Goal: Find specific page/section

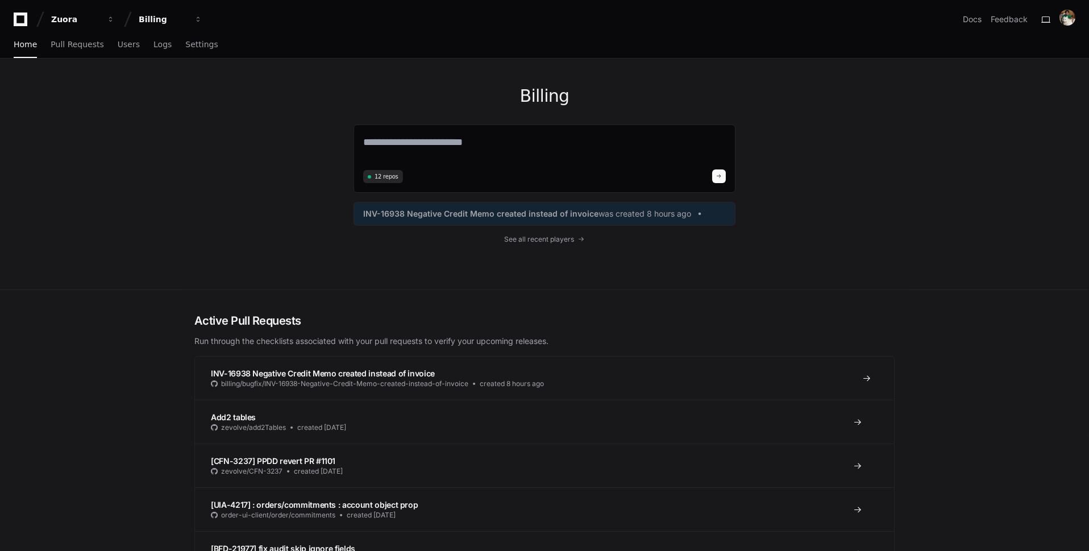
click at [418, 372] on span "INV-16938 Negative Credit Memo created instead of invoice" at bounding box center [323, 373] width 224 height 10
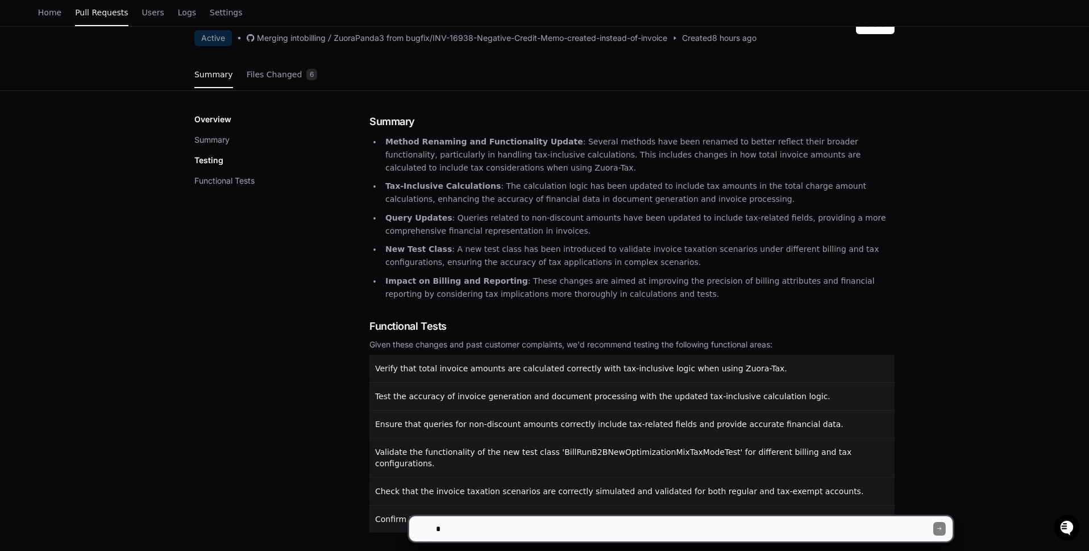
scroll to position [152, 0]
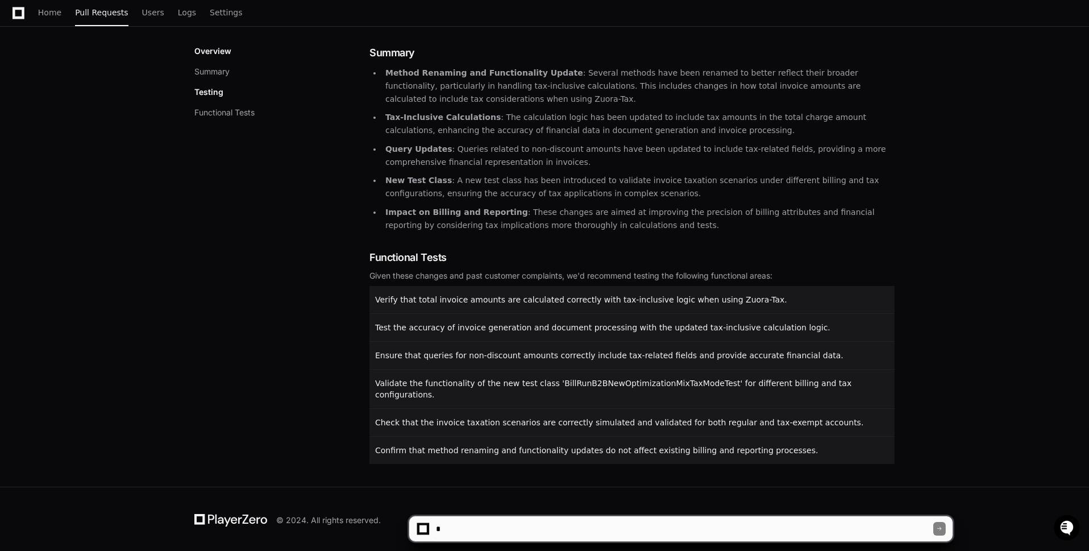
click at [482, 526] on textarea at bounding box center [683, 528] width 499 height 25
type textarea "*"
click at [790, 294] on p "Verify that total invoice amounts are calculated correctly with tax-inclusive l…" at bounding box center [633, 299] width 516 height 11
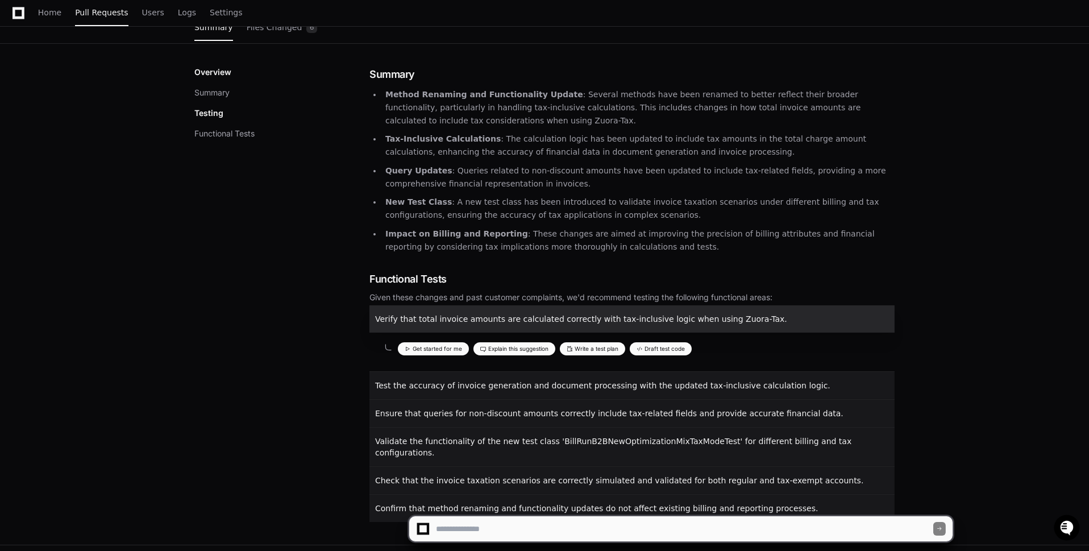
scroll to position [143, 0]
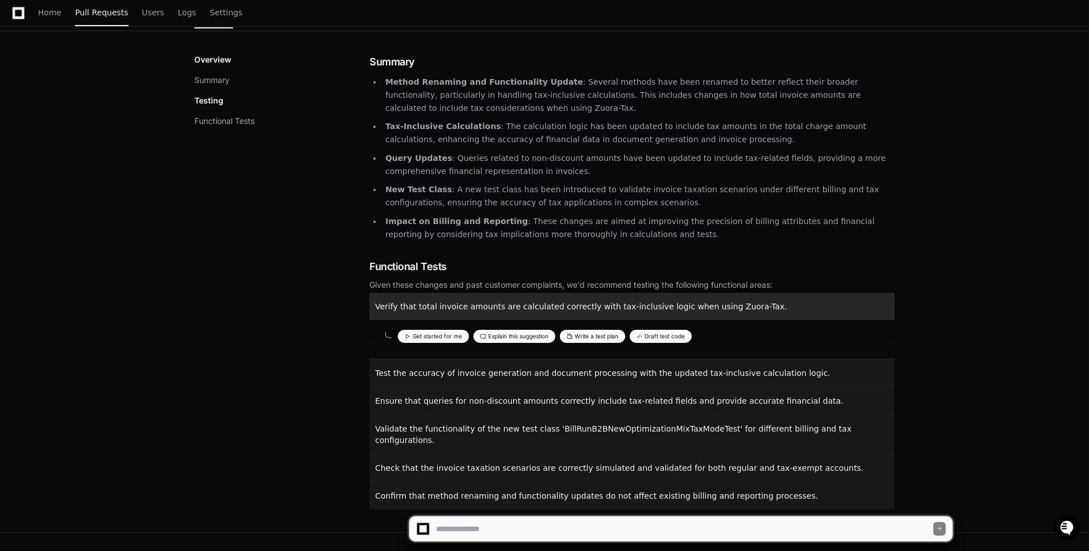
click at [676, 331] on button "Draft test code" at bounding box center [661, 336] width 62 height 13
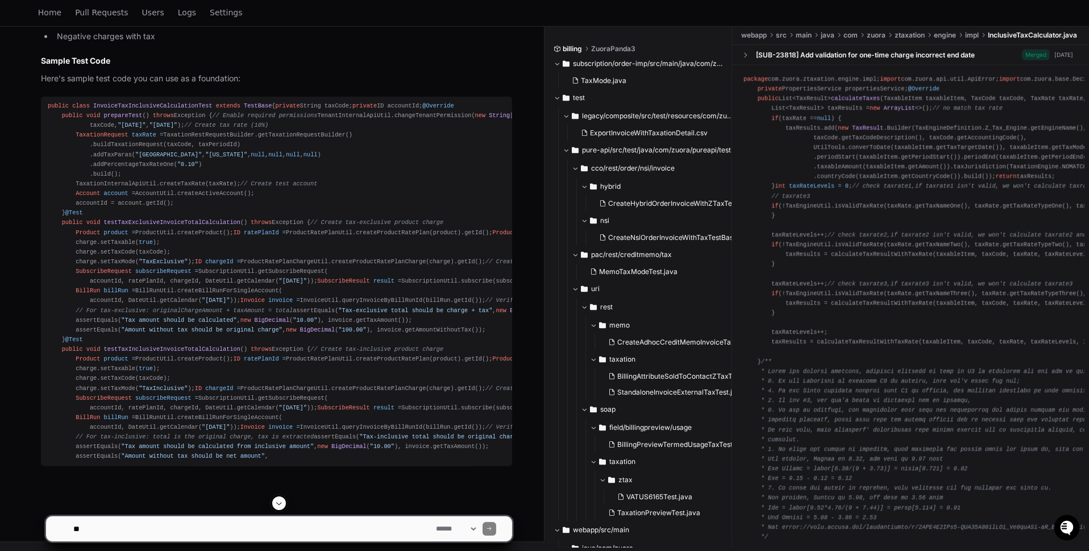
scroll to position [2465, 0]
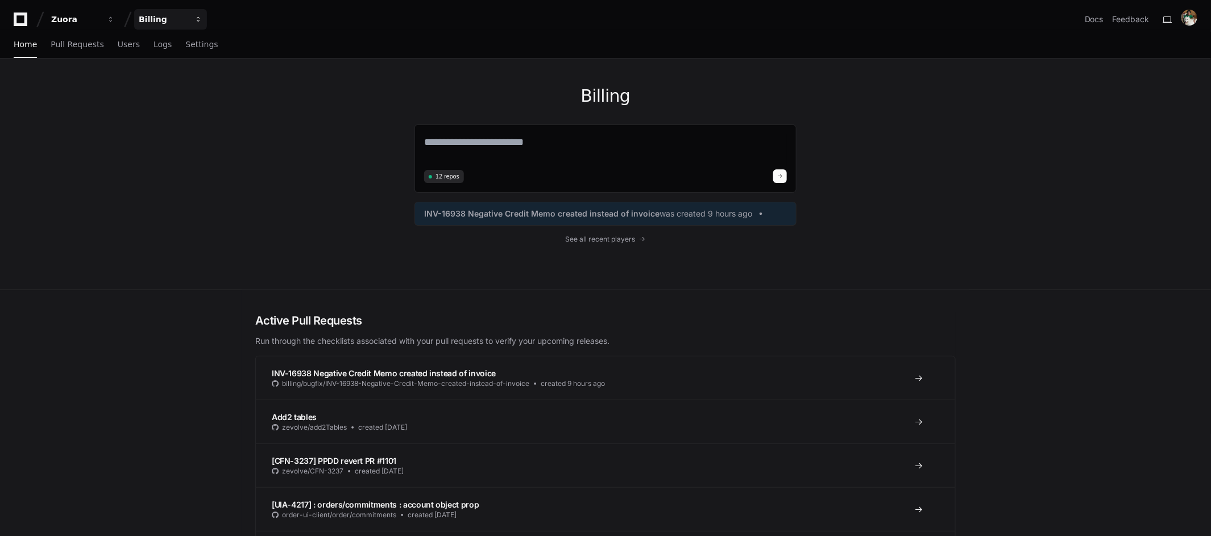
click at [192, 18] on button "Billing" at bounding box center [170, 19] width 73 height 20
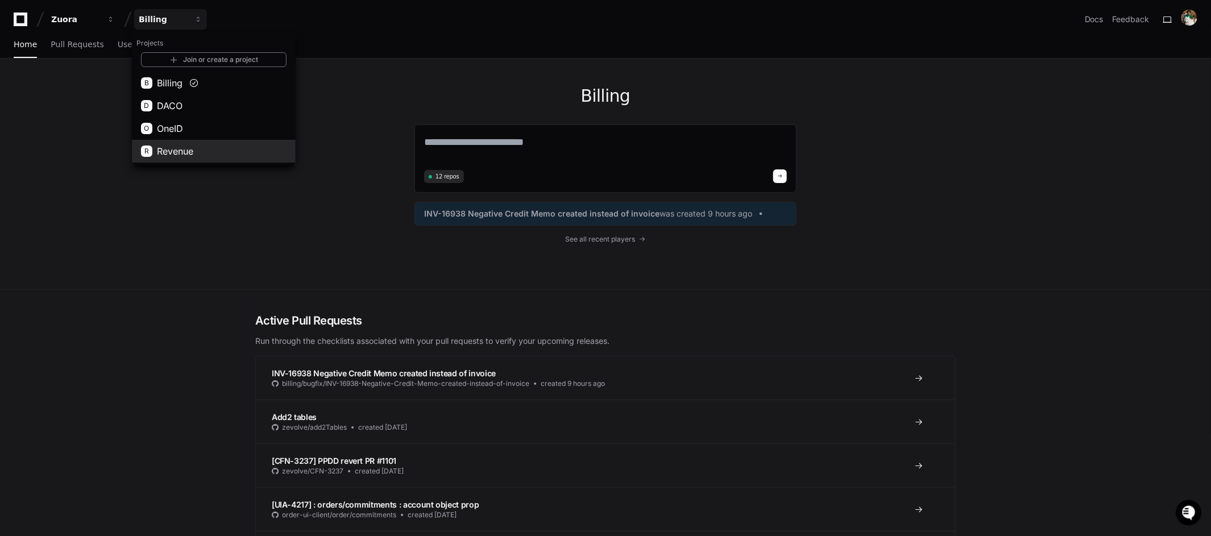
click at [215, 149] on button "R Revenue" at bounding box center [214, 151] width 164 height 23
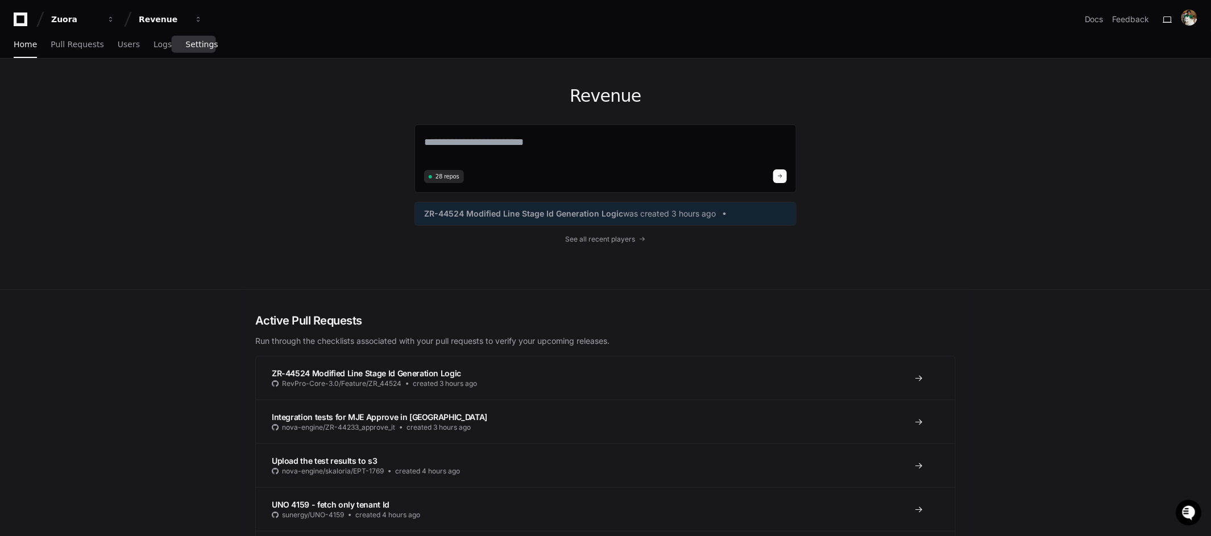
click at [198, 47] on span "Settings" at bounding box center [201, 44] width 32 height 7
click at [201, 48] on span "Settings" at bounding box center [201, 44] width 32 height 7
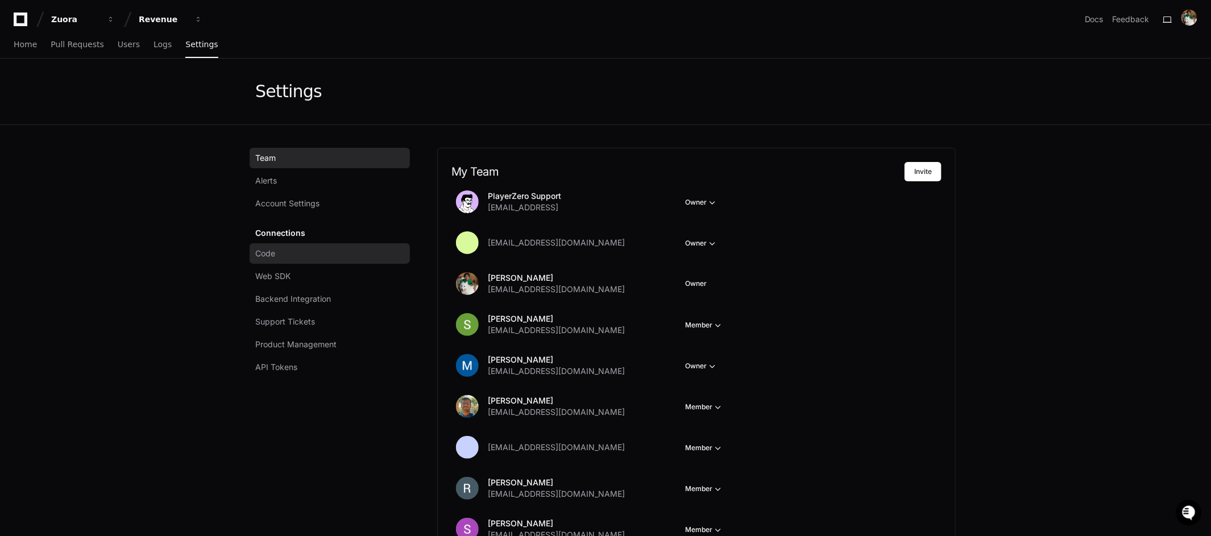
click at [354, 251] on link "Code" at bounding box center [330, 253] width 160 height 20
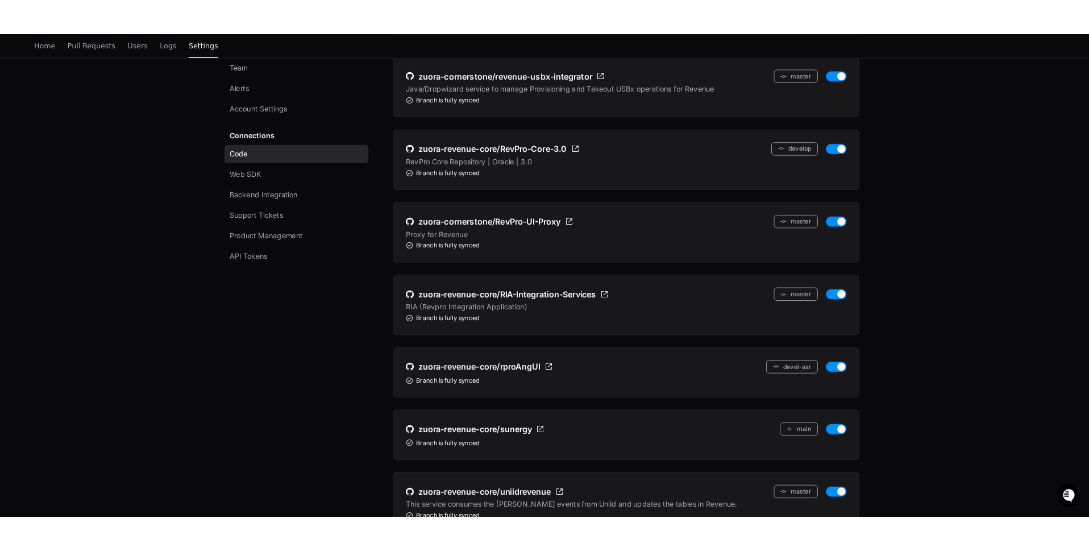
scroll to position [775, 0]
